Goal: Transaction & Acquisition: Purchase product/service

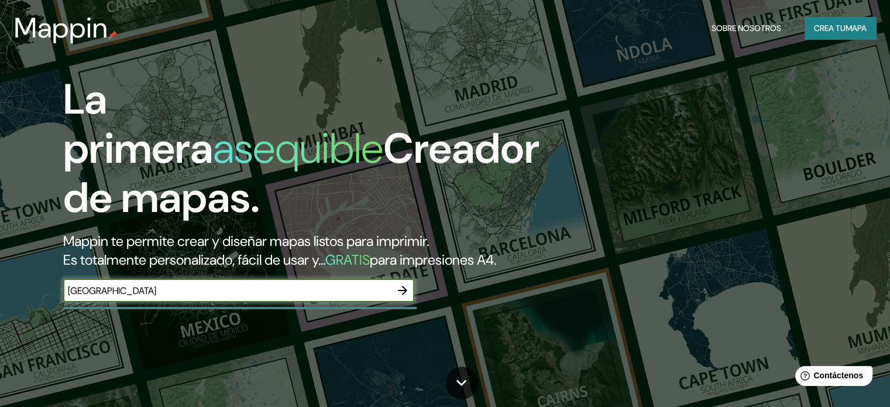
type input "[GEOGRAPHIC_DATA]"
click at [403, 295] on icon "button" at bounding box center [402, 290] width 9 height 9
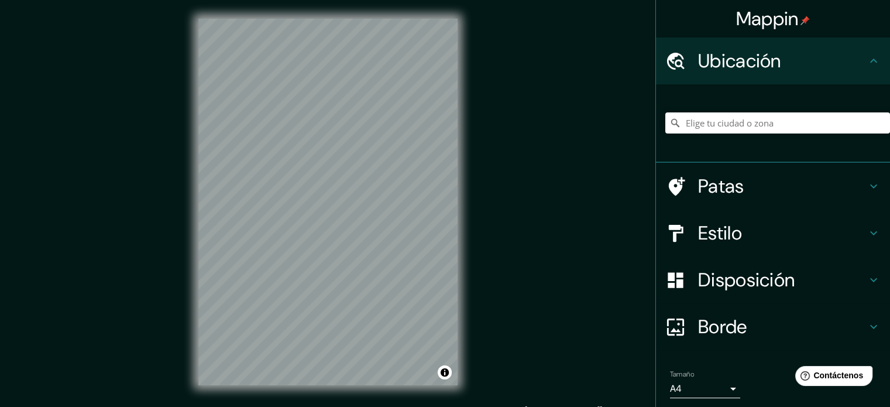
click at [548, 191] on div "Mappin Ubicación Patas Estilo Disposición Borde Elige un borde. Consejo : puede…" at bounding box center [445, 211] width 890 height 423
click at [762, 194] on h4 "Patas" at bounding box center [782, 185] width 169 height 23
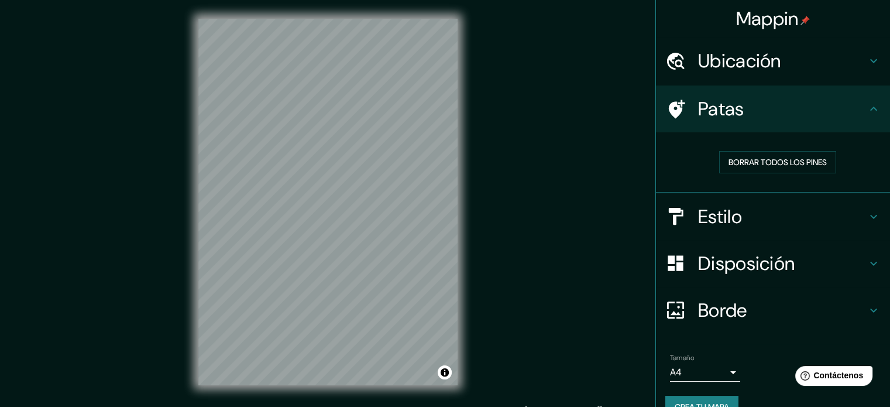
click at [770, 217] on h4 "Estilo" at bounding box center [782, 216] width 169 height 23
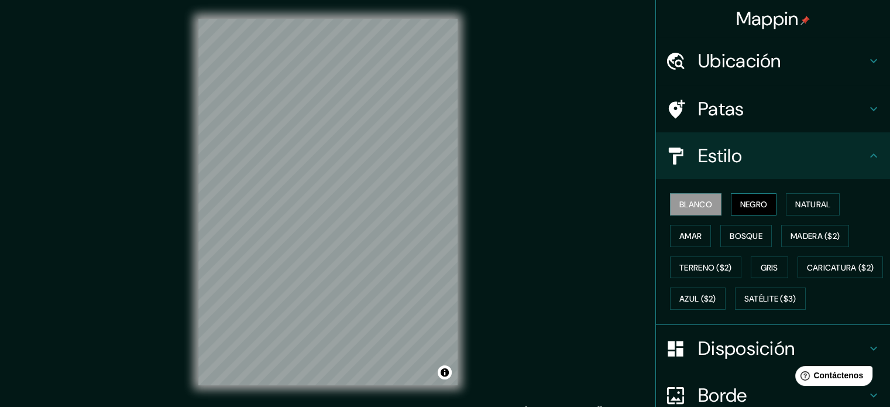
click at [740, 205] on font "Negro" at bounding box center [754, 204] width 28 height 11
click at [738, 238] on font "Bosque" at bounding box center [746, 236] width 33 height 11
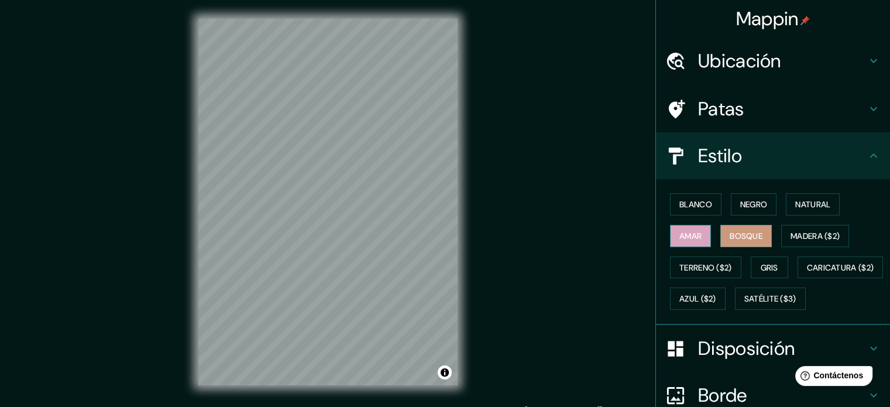
click at [680, 241] on font "Amar" at bounding box center [691, 235] width 22 height 15
click at [825, 236] on font "Madera ($2)" at bounding box center [815, 236] width 49 height 11
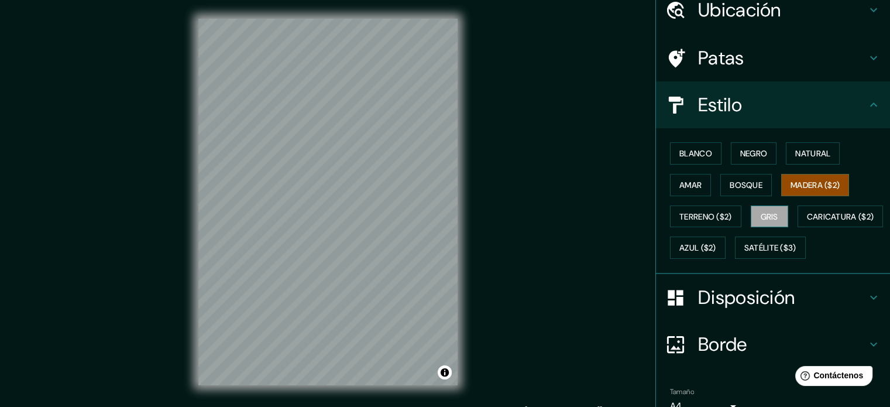
scroll to position [21, 0]
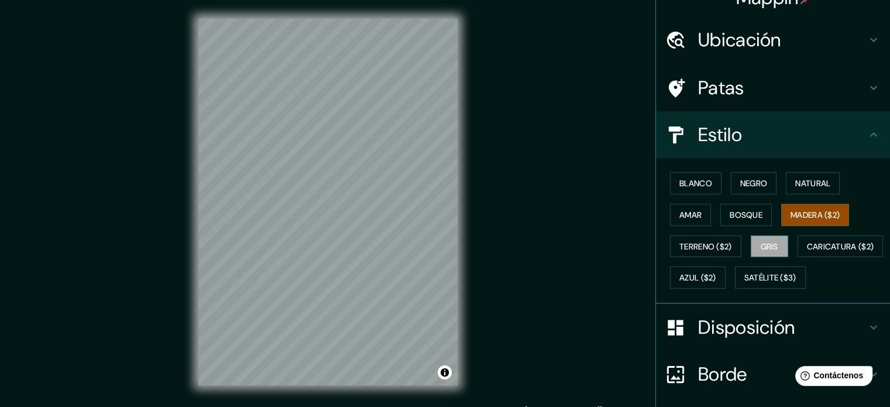
click at [768, 241] on font "Gris" at bounding box center [770, 246] width 18 height 11
click at [794, 215] on font "Madera ($2)" at bounding box center [815, 215] width 49 height 11
click at [711, 248] on font "Terreno ($2)" at bounding box center [706, 246] width 53 height 11
click at [803, 215] on font "Madera ($2)" at bounding box center [815, 215] width 49 height 11
